Goal: Complete application form

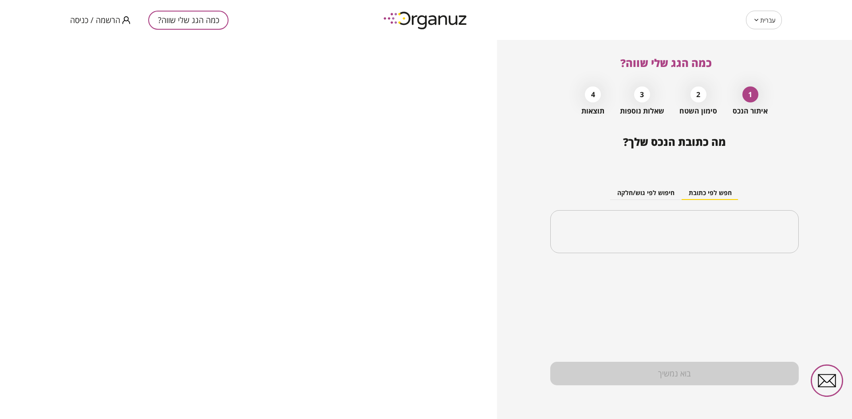
click at [108, 18] on span "הרשמה / כניסה" at bounding box center [95, 20] width 50 height 9
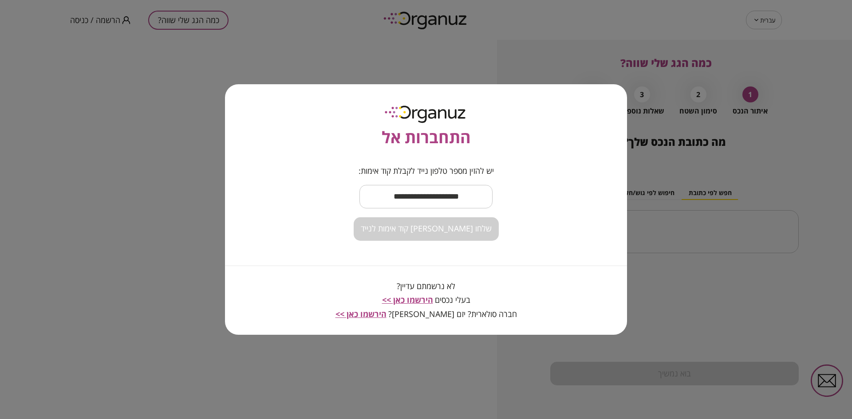
click at [413, 194] on input "text" at bounding box center [425, 197] width 133 height 26
type input "**********"
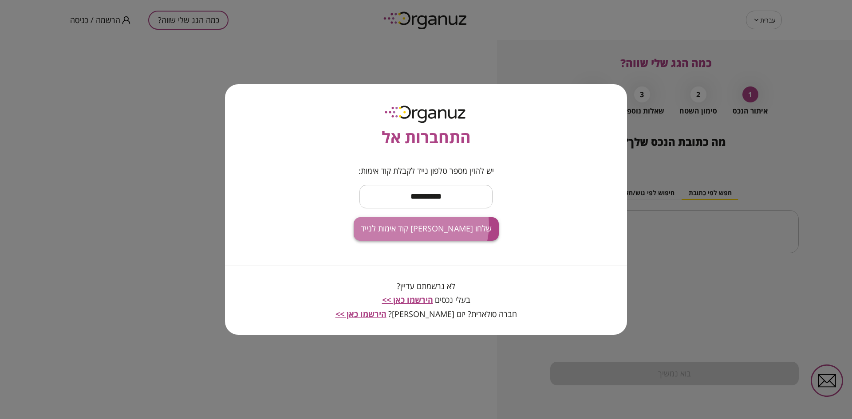
click at [425, 225] on span "שלחו [PERSON_NAME] קוד אימות לנייד" at bounding box center [426, 229] width 131 height 10
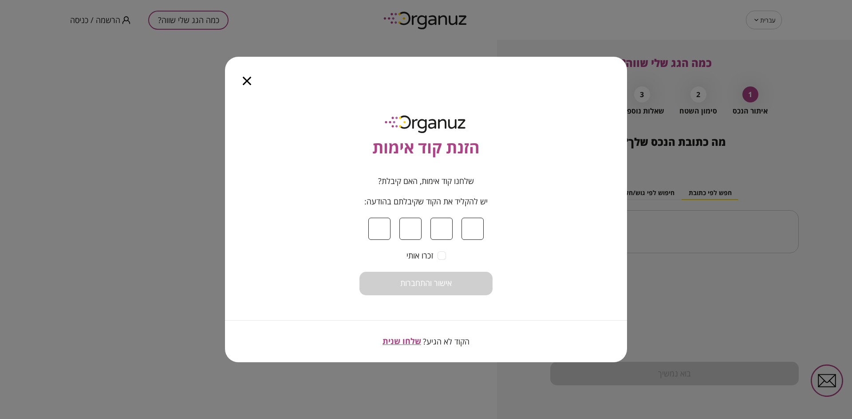
type input "*"
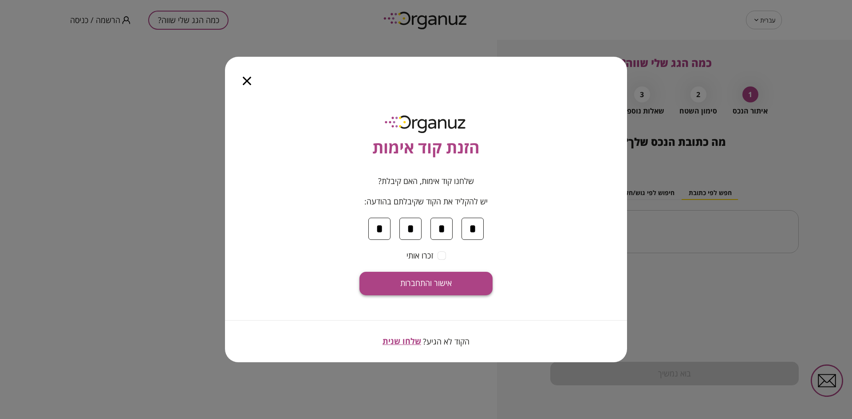
type input "*"
click at [436, 290] on button "אישור והתחברות" at bounding box center [425, 284] width 133 height 24
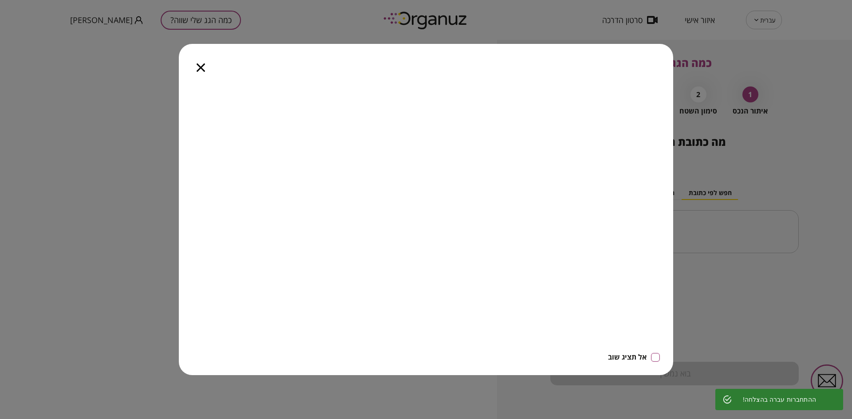
click at [200, 66] on icon "button" at bounding box center [201, 67] width 8 height 8
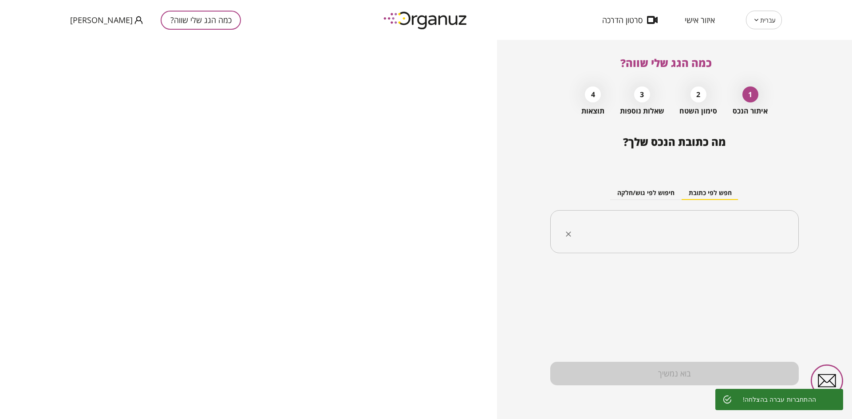
click at [653, 239] on input "text" at bounding box center [677, 232] width 220 height 22
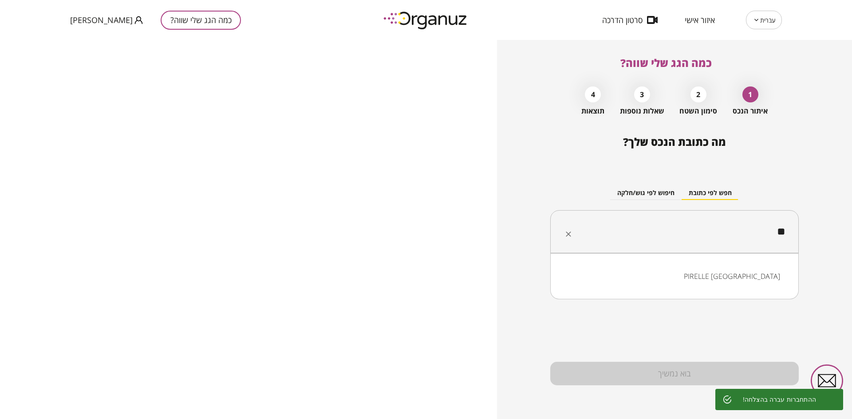
type input "*"
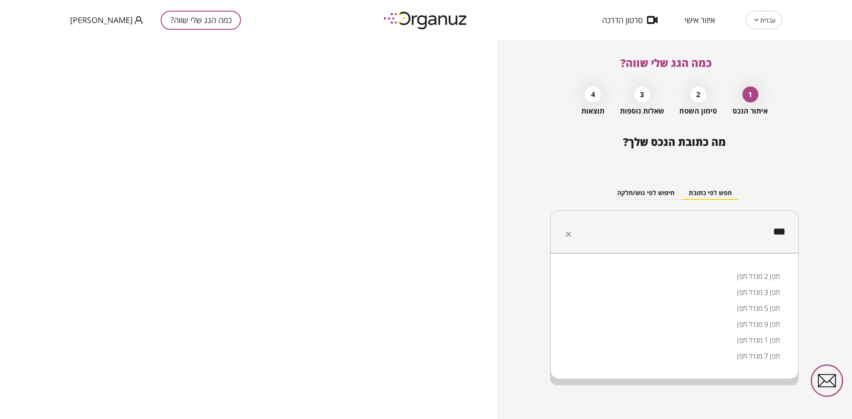
click at [701, 275] on li "תפן 2 מגדל תפן" at bounding box center [674, 276] width 225 height 16
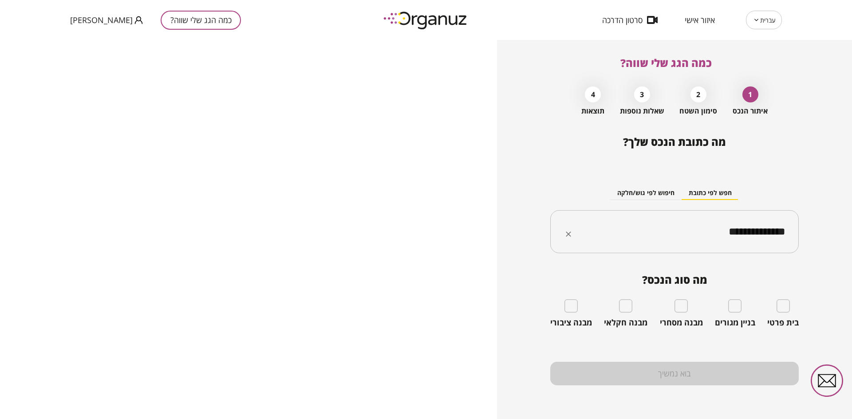
type input "**********"
